Goal: Information Seeking & Learning: Check status

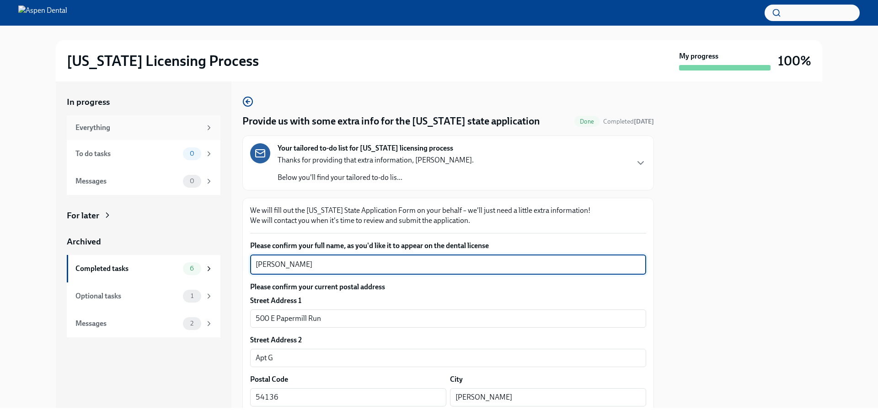
click at [75, 123] on div "Everything" at bounding box center [144, 127] width 154 height 25
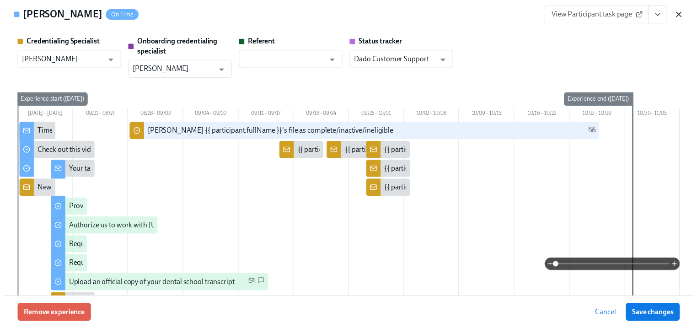
scroll to position [403, 0]
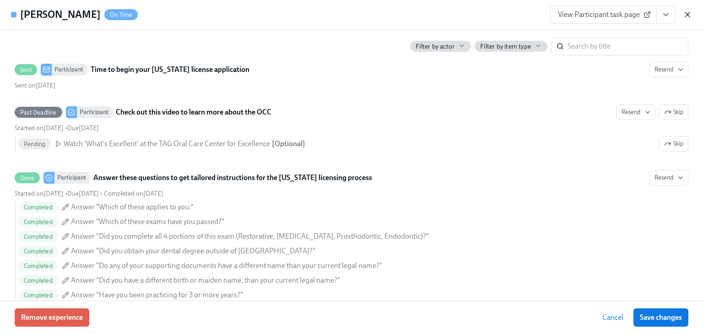
click at [689, 16] on icon "button" at bounding box center [687, 14] width 9 height 9
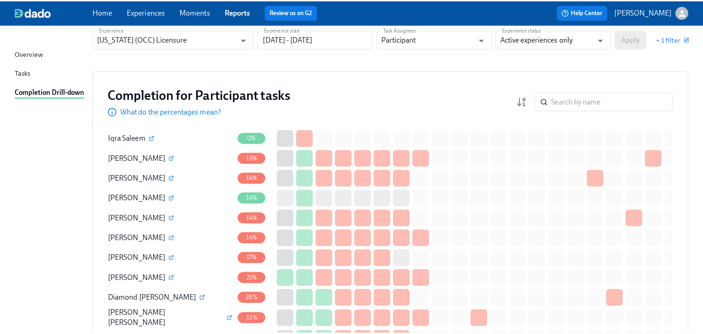
scroll to position [0, 0]
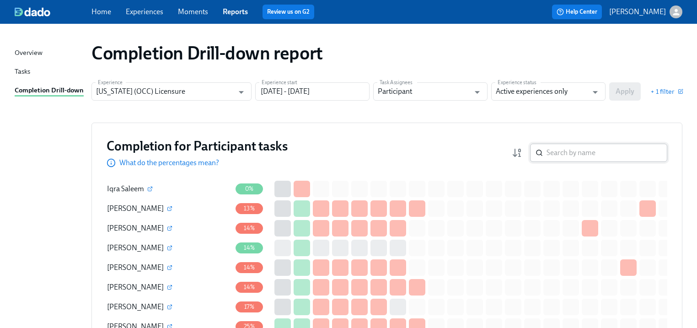
click at [562, 151] on input "search" at bounding box center [607, 153] width 121 height 18
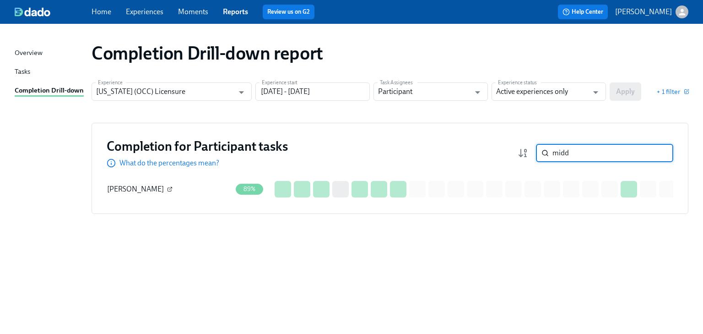
type input "midd"
click at [169, 187] on icon "button" at bounding box center [170, 188] width 3 height 3
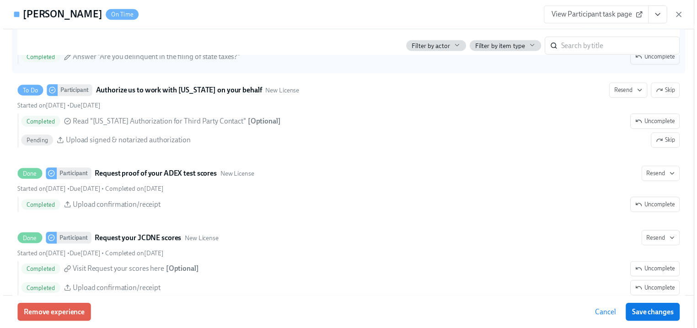
scroll to position [1647, 0]
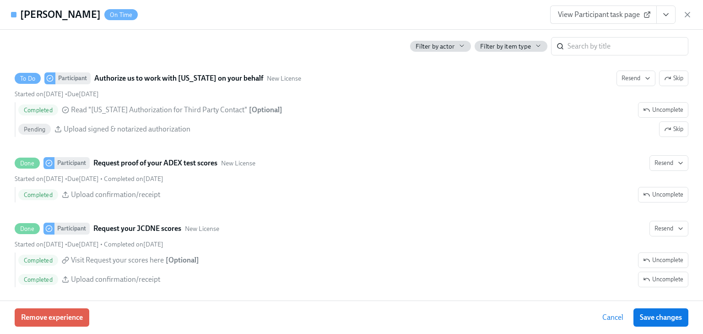
click at [686, 15] on icon "button" at bounding box center [687, 14] width 9 height 9
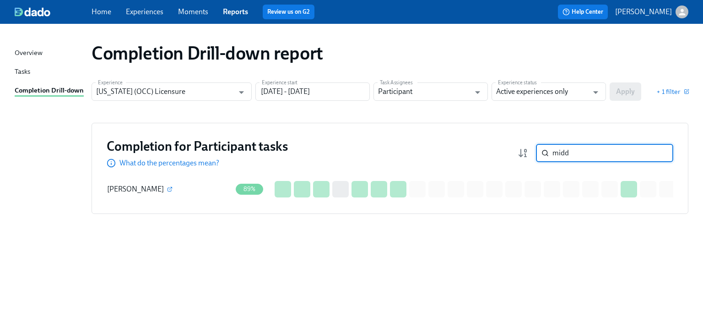
drag, startPoint x: 589, startPoint y: 150, endPoint x: 551, endPoint y: 157, distance: 39.1
click at [551, 157] on div "midd ​" at bounding box center [604, 153] width 137 height 18
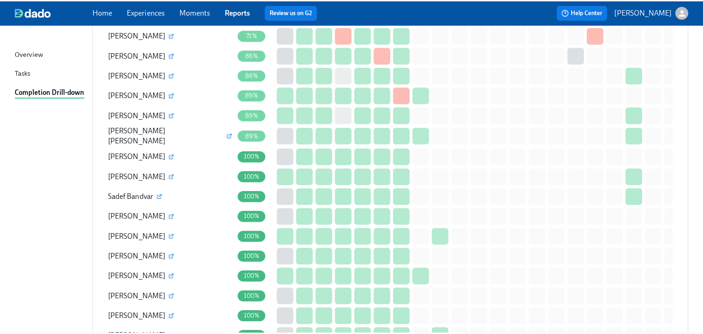
scroll to position [622, 0]
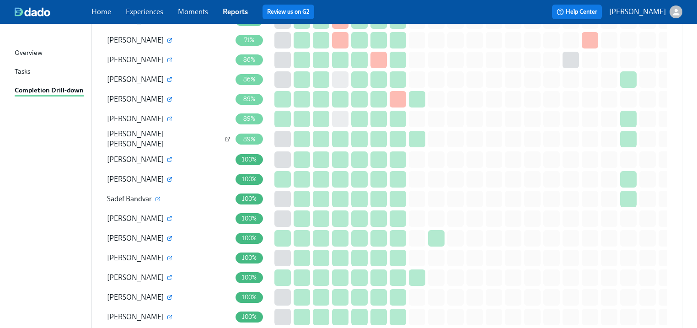
click at [225, 136] on icon "button" at bounding box center [227, 138] width 5 height 5
